Goal: Check status: Check status

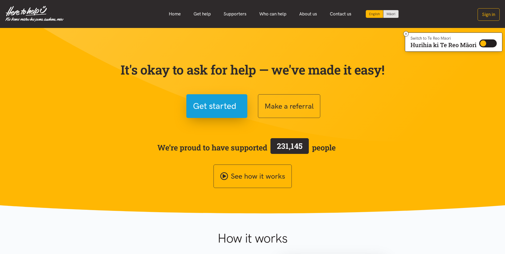
click at [490, 10] on button "Sign in" at bounding box center [488, 14] width 22 height 13
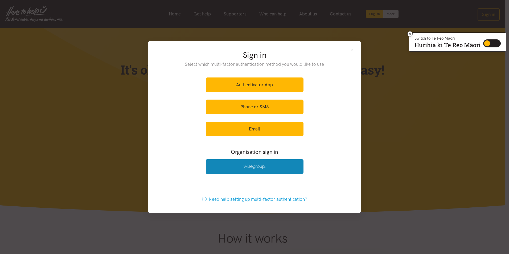
click at [253, 170] on link at bounding box center [255, 166] width 98 height 15
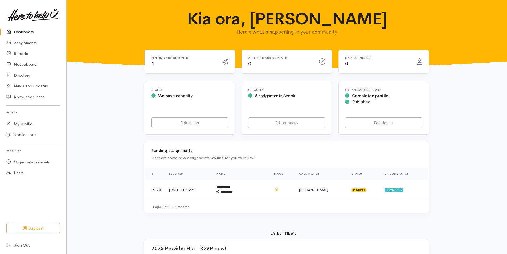
click at [187, 191] on td "[DATE] 11:34AM" at bounding box center [188, 189] width 47 height 19
